Goal: Complete application form

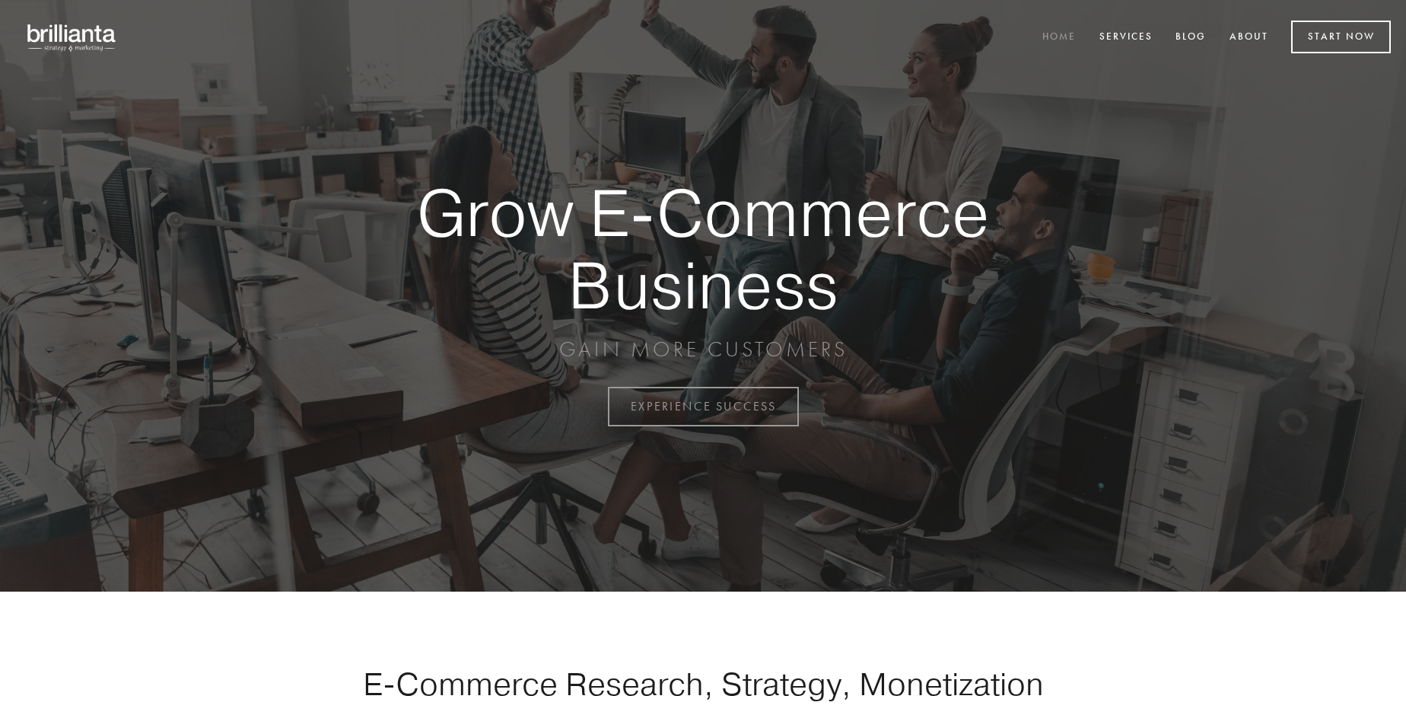
scroll to position [3989, 0]
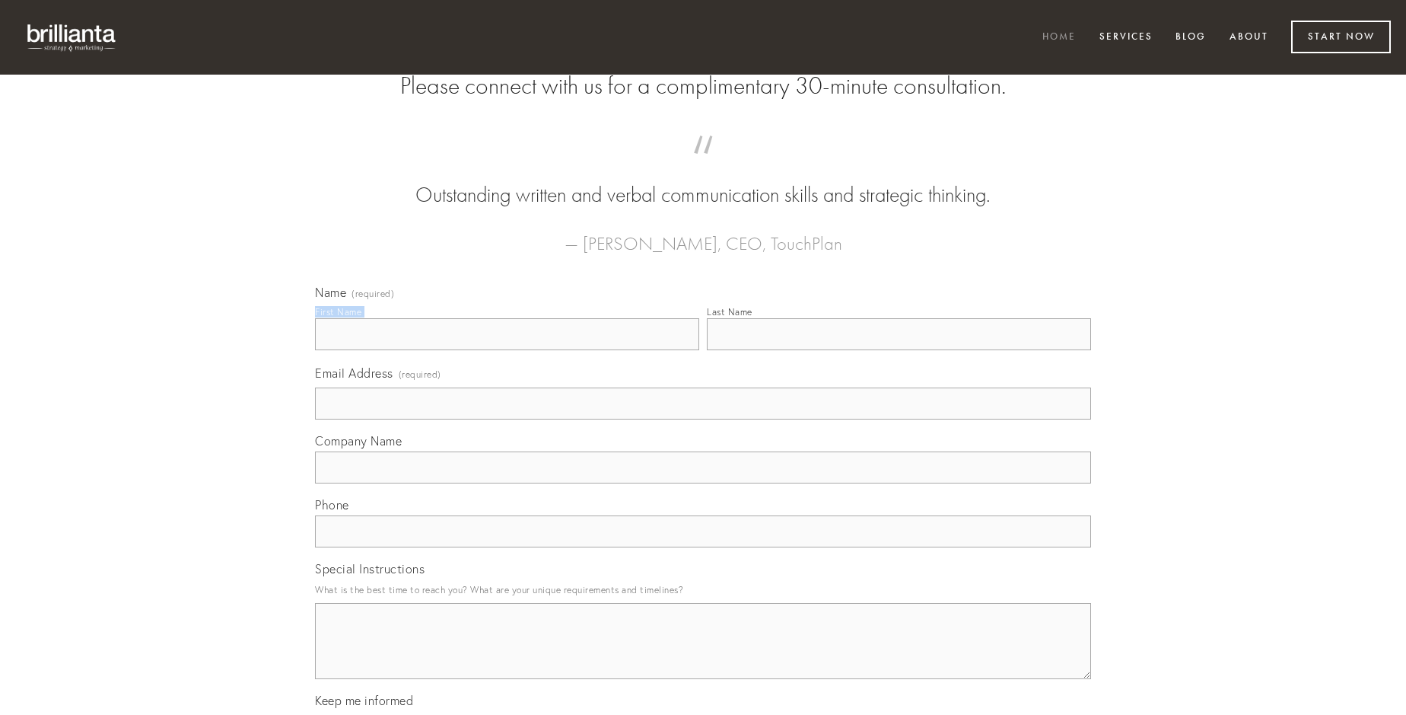
type input "[PERSON_NAME]"
click at [899, 350] on input "Last Name" at bounding box center [899, 334] width 384 height 32
type input "[PERSON_NAME]"
click at [703, 419] on input "Email Address (required)" at bounding box center [703, 403] width 776 height 32
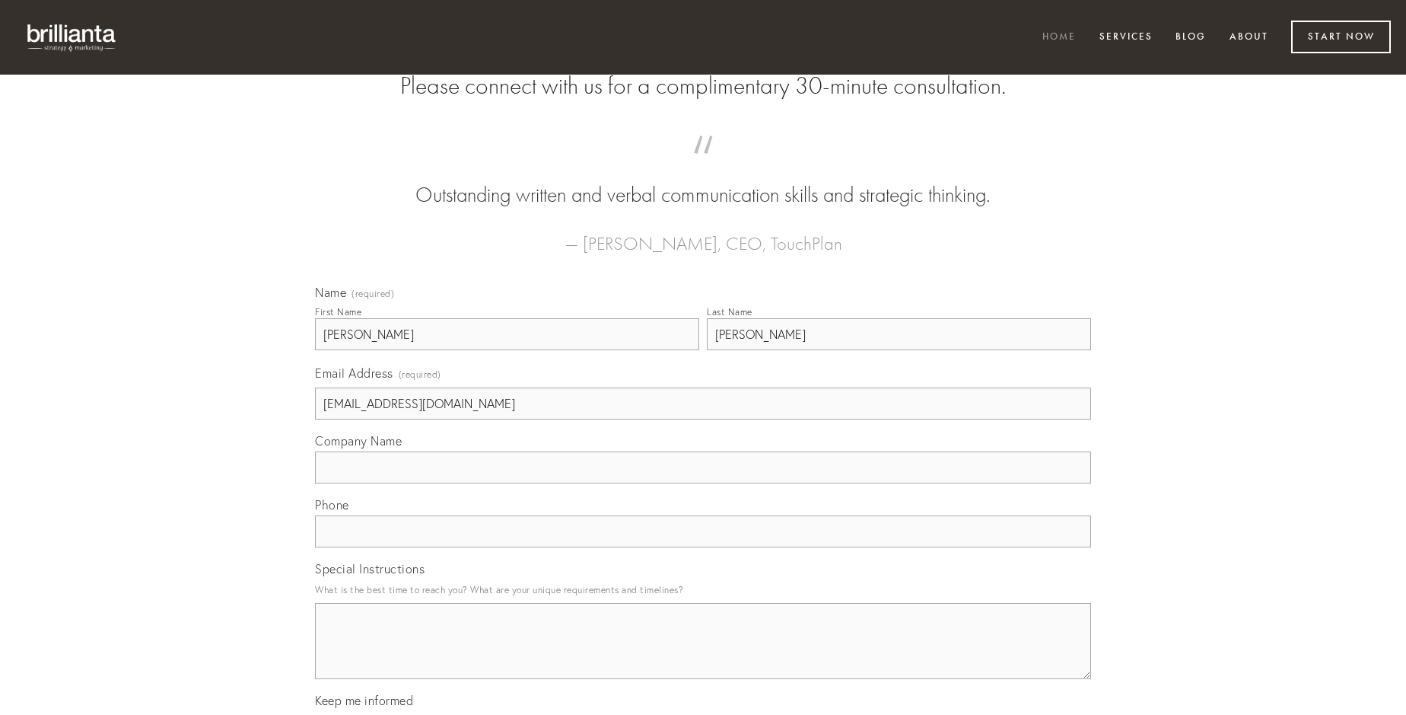
type input "[EMAIL_ADDRESS][DOMAIN_NAME]"
click at [703, 483] on input "Company Name" at bounding box center [703, 467] width 776 height 32
type input "annus"
click at [703, 547] on input "text" at bounding box center [703, 531] width 776 height 32
click at [703, 654] on textarea "Special Instructions" at bounding box center [703, 641] width 776 height 76
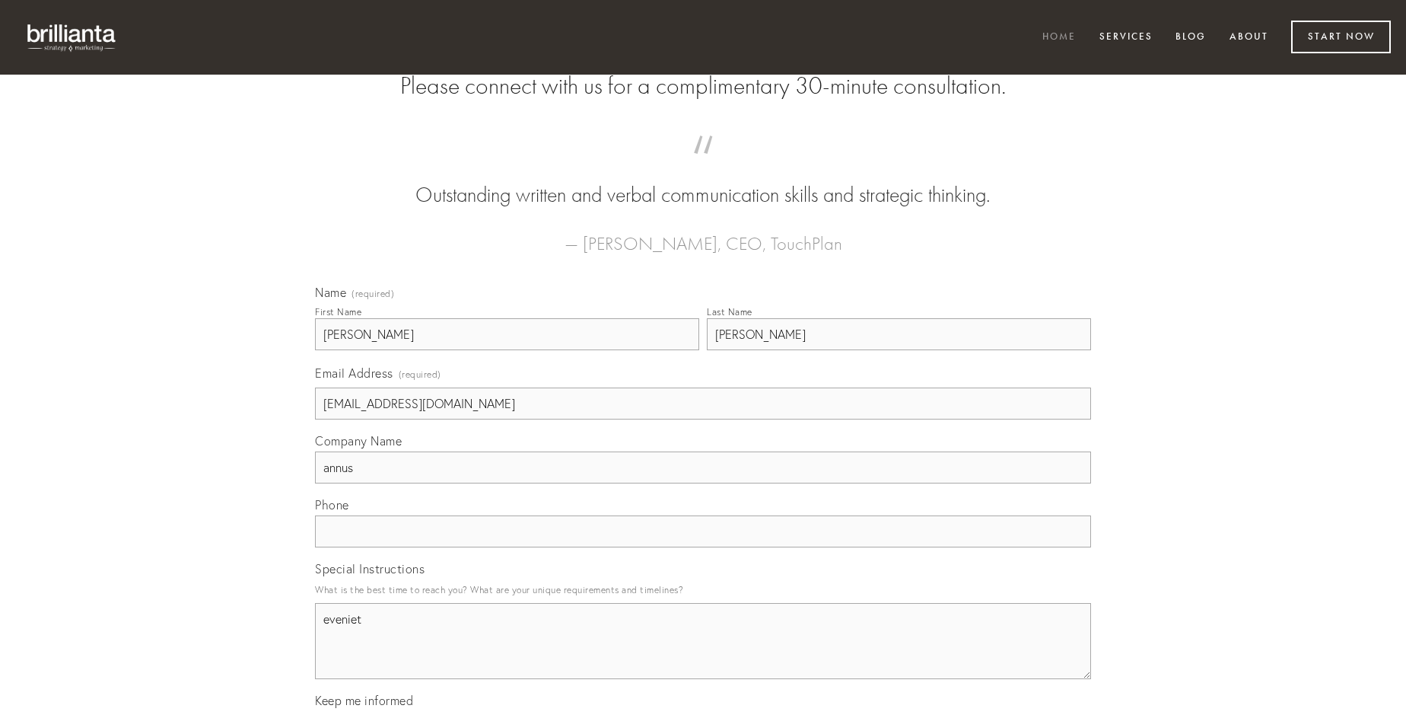
type textarea "eveniet"
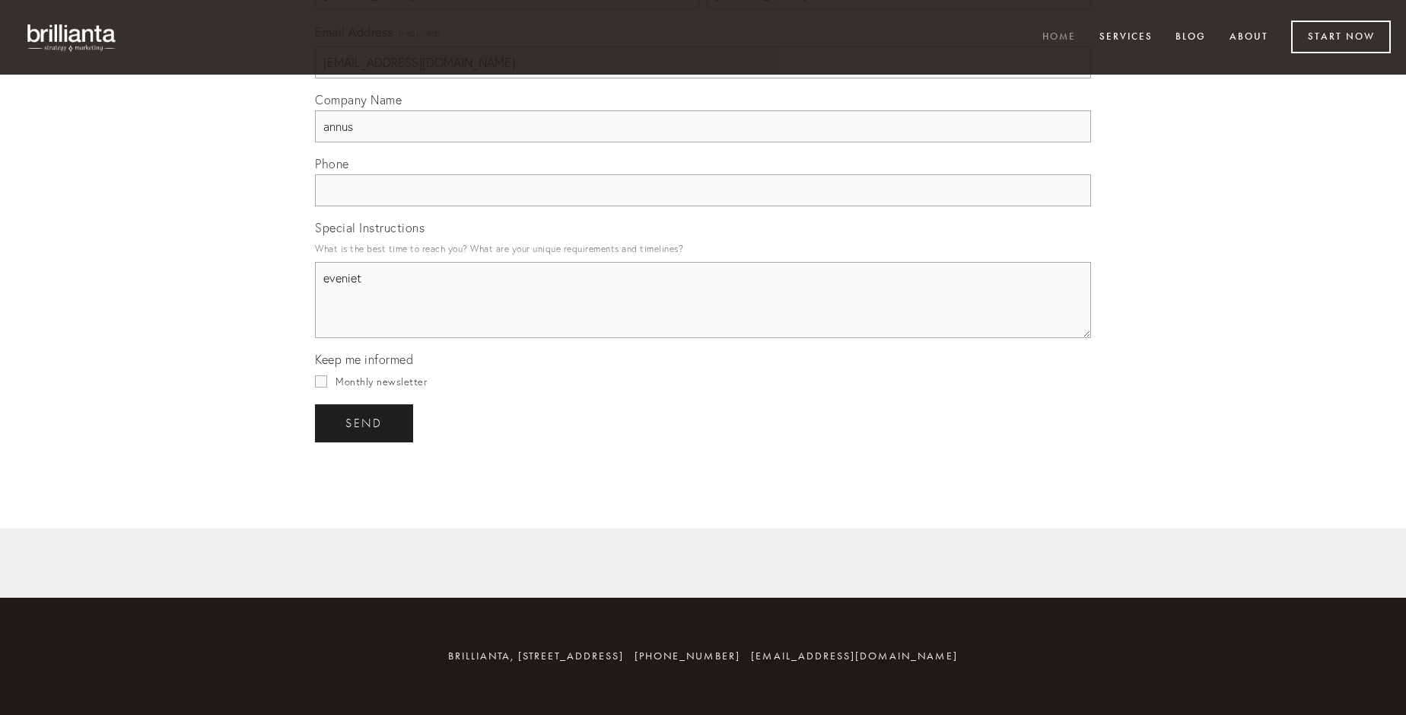
click at [365, 422] on span "send" at bounding box center [363, 423] width 37 height 14
